Goal: Transaction & Acquisition: Download file/media

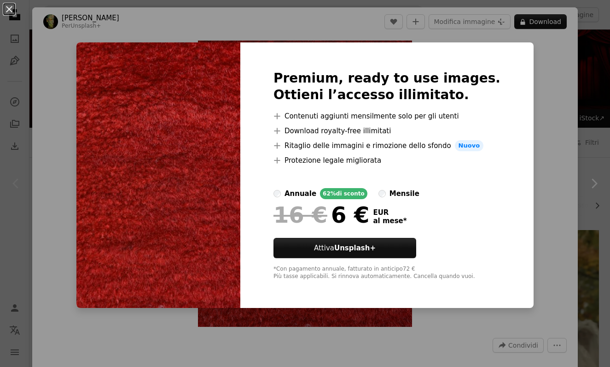
click at [62, 127] on div "An X shape Premium, ready to use images. Ottieni l’accesso illimitato. A plus s…" at bounding box center [305, 183] width 610 height 367
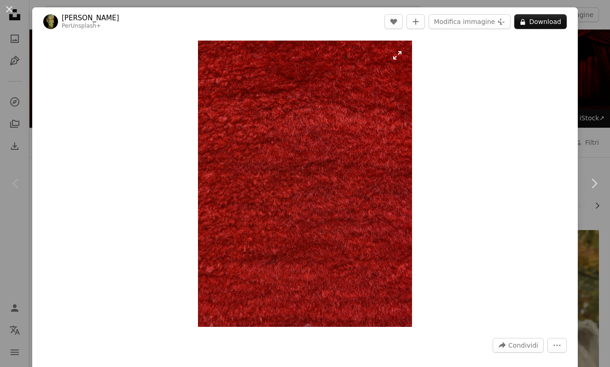
click at [351, 102] on img "Ingrandisci questa immagine" at bounding box center [305, 184] width 215 height 286
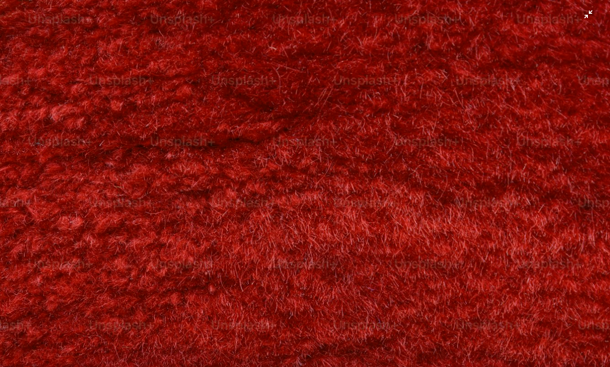
scroll to position [224, 0]
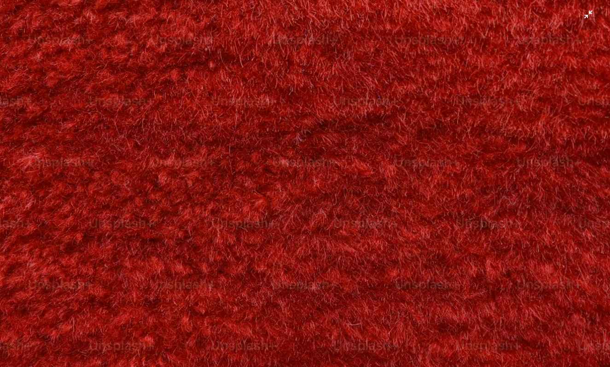
click at [354, 105] on img "Rimpicciolisci questa immagine" at bounding box center [305, 183] width 611 height 815
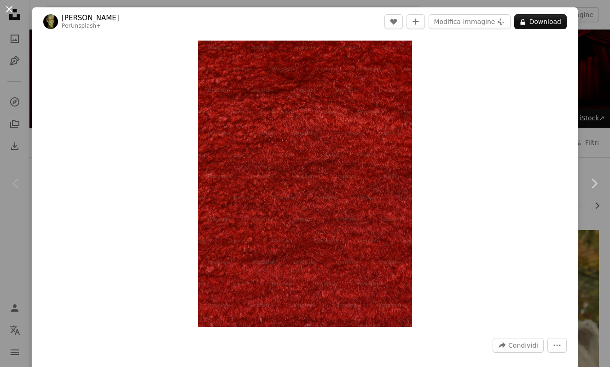
click at [11, 8] on button "An X shape" at bounding box center [9, 9] width 11 height 11
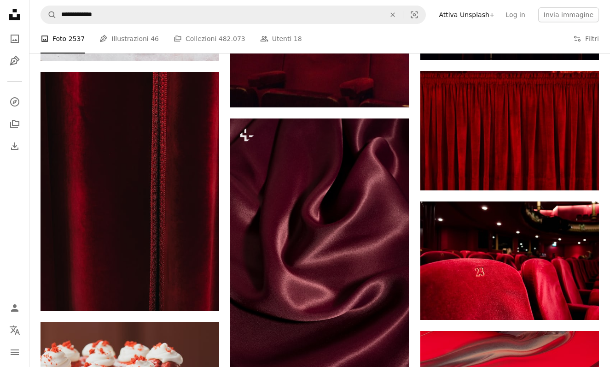
scroll to position [1655, 0]
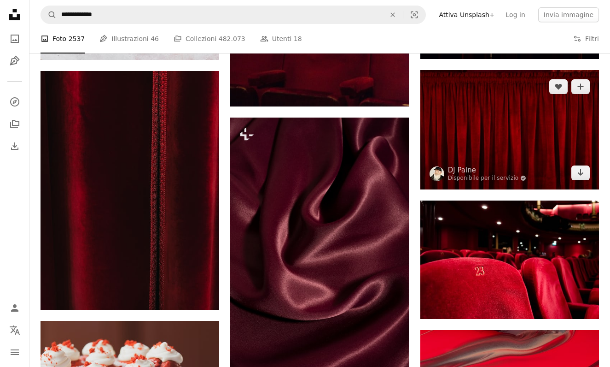
click at [495, 123] on img at bounding box center [510, 129] width 179 height 119
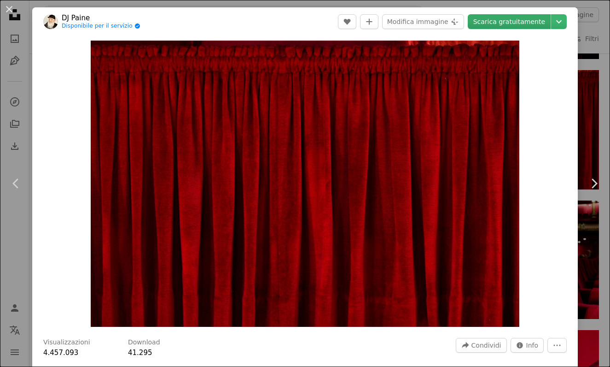
click at [508, 22] on link "Scarica gratuitamente" at bounding box center [509, 21] width 83 height 15
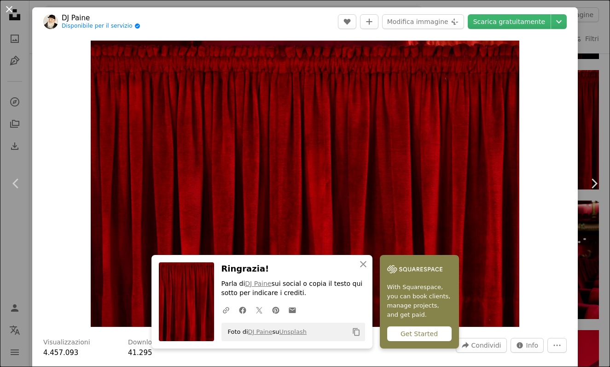
click at [12, 10] on button "An X shape" at bounding box center [9, 9] width 11 height 11
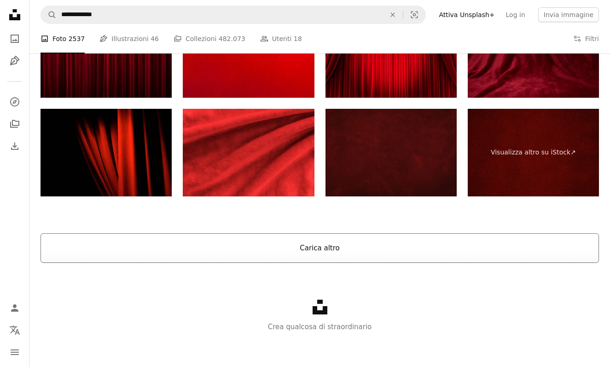
click at [163, 247] on button "Carica altro" at bounding box center [320, 247] width 559 height 29
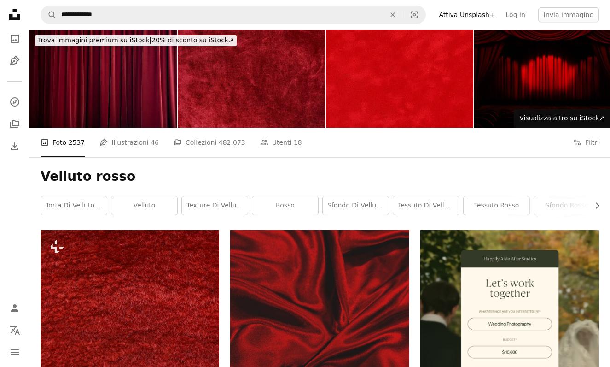
click at [223, 88] on img at bounding box center [251, 78] width 147 height 98
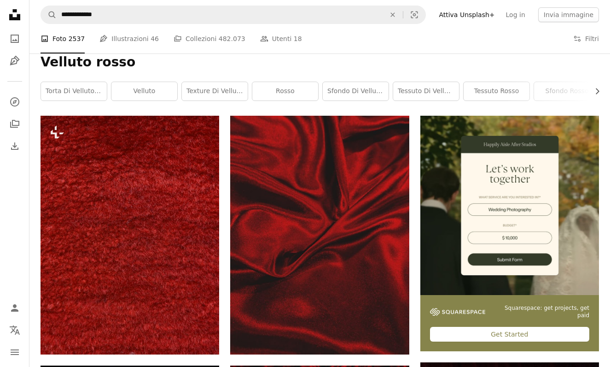
scroll to position [157, 0]
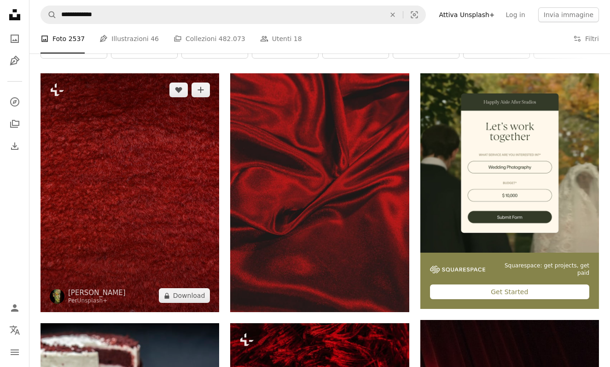
click at [162, 188] on img at bounding box center [130, 192] width 179 height 239
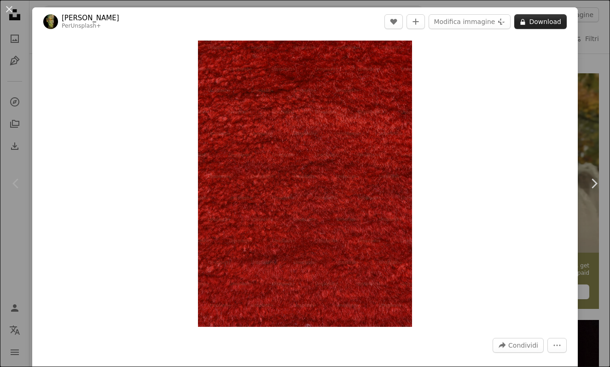
click at [530, 25] on button "A lock Download" at bounding box center [541, 21] width 53 height 15
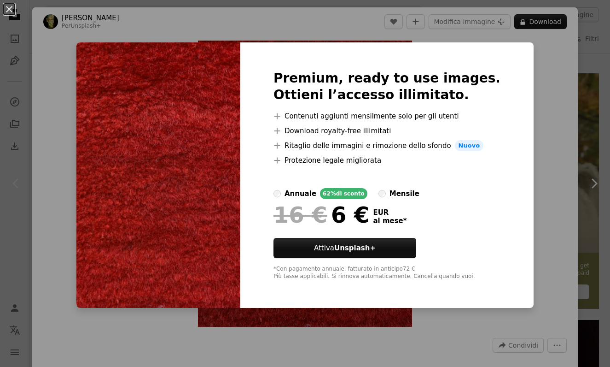
click at [403, 196] on div "mensile" at bounding box center [405, 193] width 30 height 11
click at [316, 193] on div "annuale" at bounding box center [301, 193] width 32 height 11
click at [384, 195] on div "annuale 62% di sconto mensile" at bounding box center [387, 193] width 227 height 11
click at [214, 76] on img at bounding box center [158, 174] width 164 height 265
click at [526, 63] on div "An X shape Premium, ready to use images. Ottieni l’accesso illimitato. A plus s…" at bounding box center [305, 183] width 610 height 367
